Goal: Transaction & Acquisition: Purchase product/service

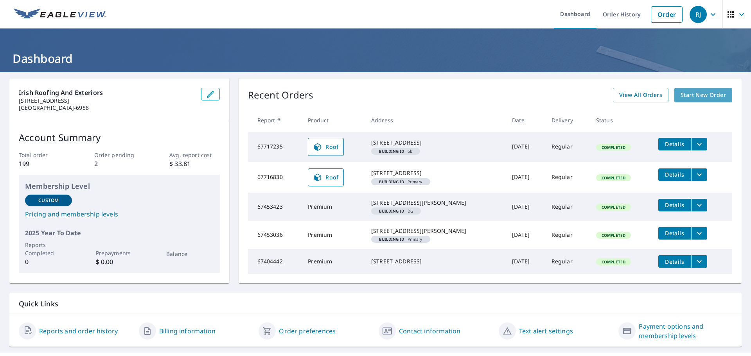
click at [681, 95] on span "Start New Order" at bounding box center [703, 95] width 45 height 10
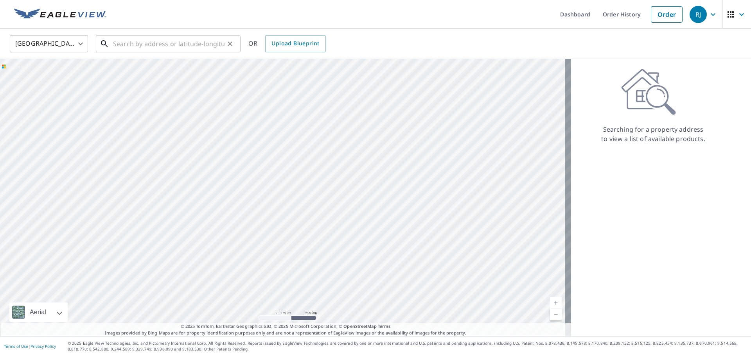
click at [121, 40] on input "text" at bounding box center [168, 44] width 111 height 22
paste input "[STREET_ADDRESS][PERSON_NAME]"
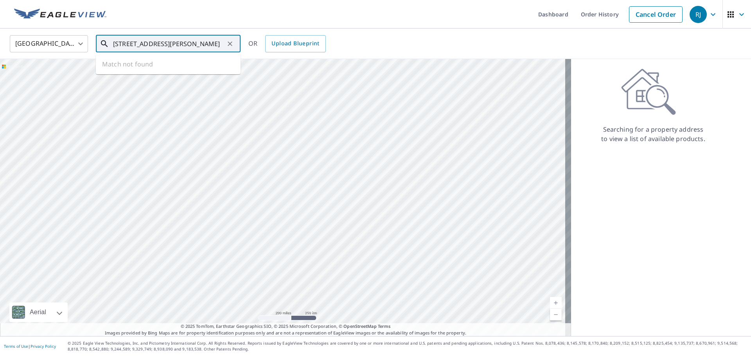
scroll to position [0, 7]
type input "[STREET_ADDRESS][PERSON_NAME]"
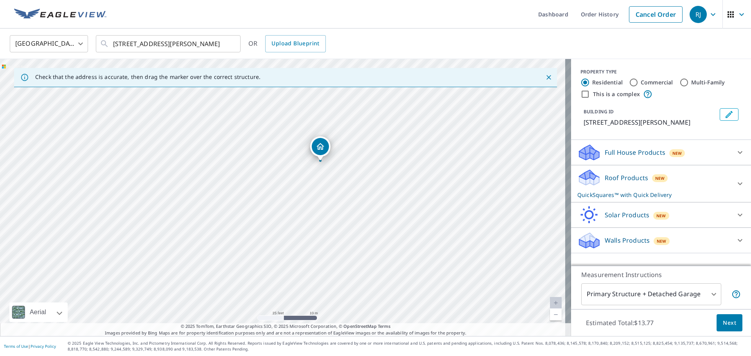
drag, startPoint x: 198, startPoint y: 229, endPoint x: 235, endPoint y: 194, distance: 51.5
click at [235, 194] on div "[STREET_ADDRESS][PERSON_NAME]" at bounding box center [285, 197] width 571 height 277
drag, startPoint x: 230, startPoint y: 201, endPoint x: 213, endPoint y: 227, distance: 30.6
click at [213, 227] on div "[STREET_ADDRESS][PERSON_NAME]" at bounding box center [285, 197] width 571 height 277
click at [714, 159] on div "Full House Products New" at bounding box center [653, 153] width 153 height 18
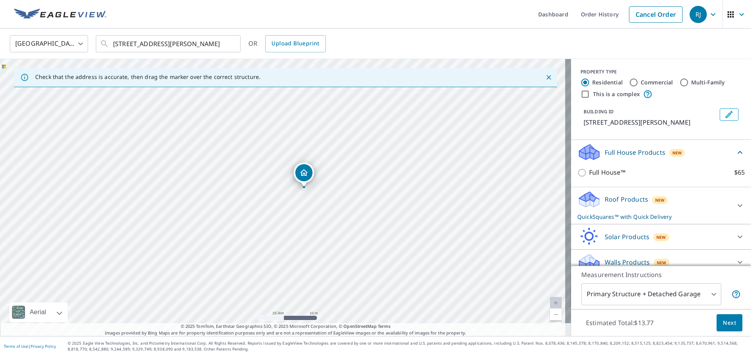
click at [735, 155] on icon at bounding box center [739, 152] width 9 height 9
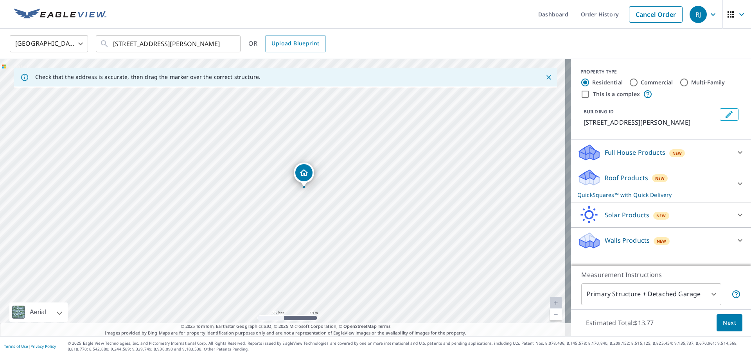
click at [710, 180] on div "Roof Products New QuickSquares™ with Quick Delivery" at bounding box center [653, 184] width 153 height 31
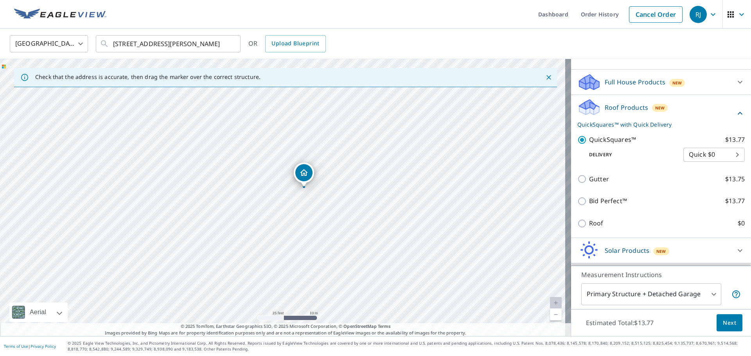
scroll to position [78, 0]
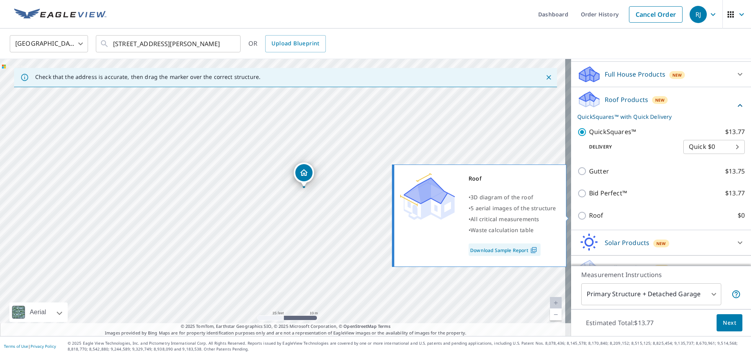
click at [530, 248] on img at bounding box center [533, 250] width 11 height 7
click at [577, 217] on input "Roof $0" at bounding box center [583, 215] width 12 height 9
checkbox input "true"
type input "3"
checkbox input "false"
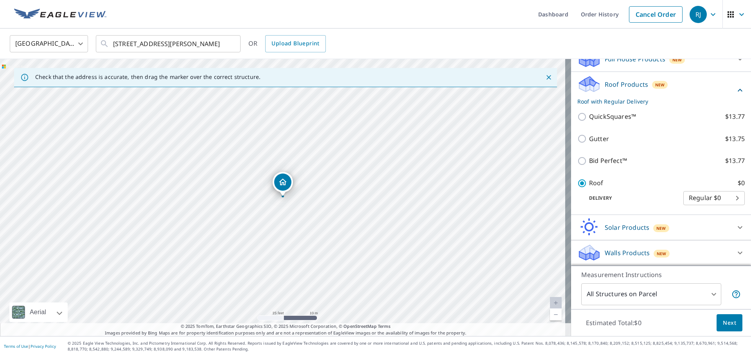
scroll to position [72, 0]
click at [723, 327] on span "Next" at bounding box center [729, 323] width 13 height 10
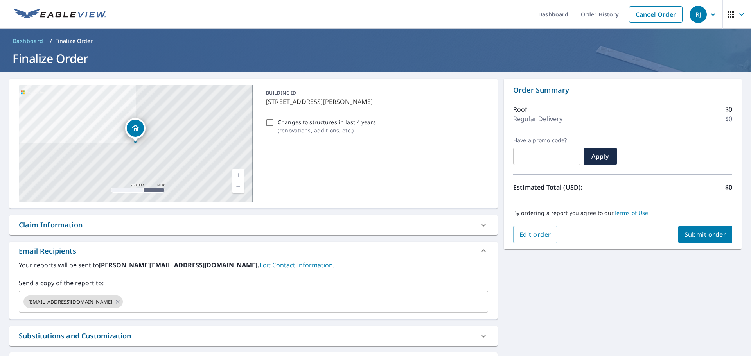
click at [696, 238] on span "Submit order" at bounding box center [705, 234] width 42 height 9
